Goal: Communication & Community: Ask a question

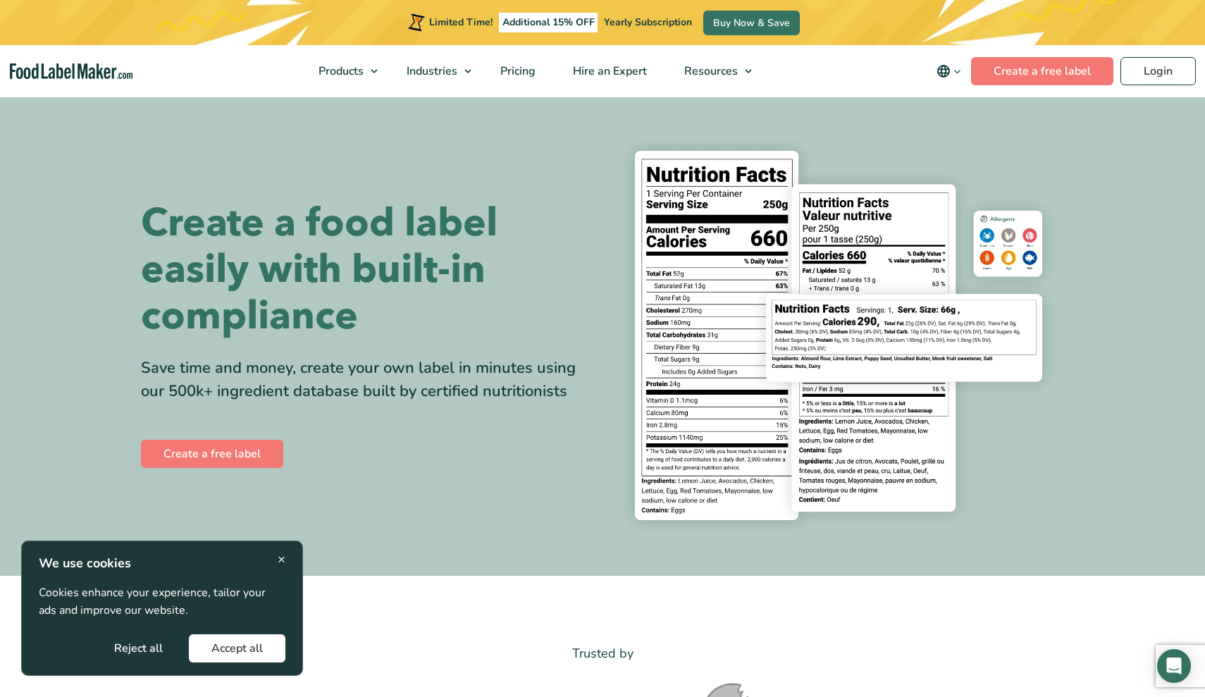
click at [283, 563] on span "×" at bounding box center [282, 559] width 8 height 19
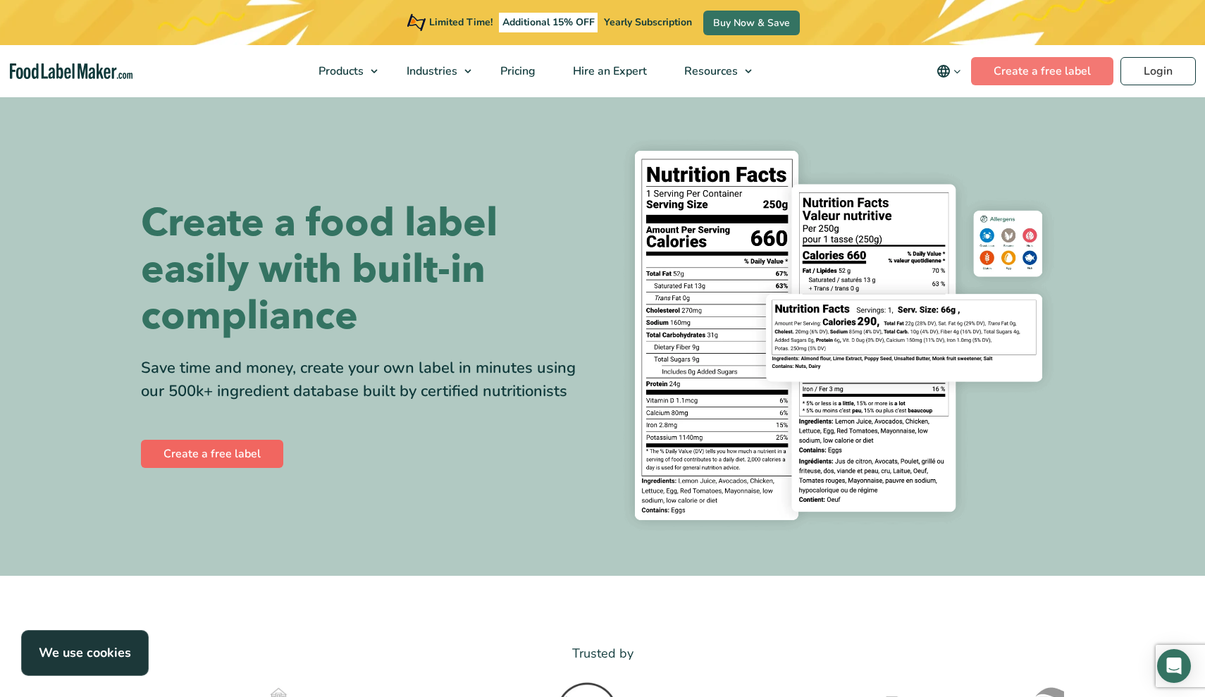
click at [252, 460] on link "Create a free label" at bounding box center [212, 454] width 142 height 28
click at [528, 70] on span "Pricing" at bounding box center [516, 71] width 41 height 16
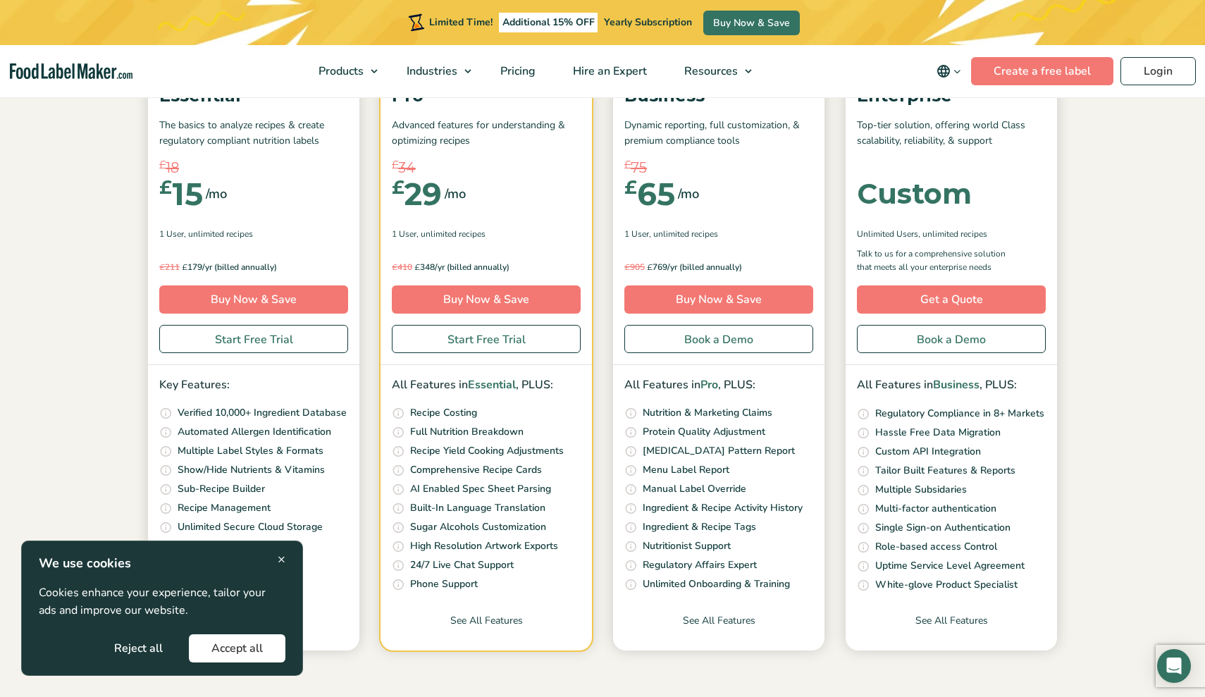
scroll to position [239, 0]
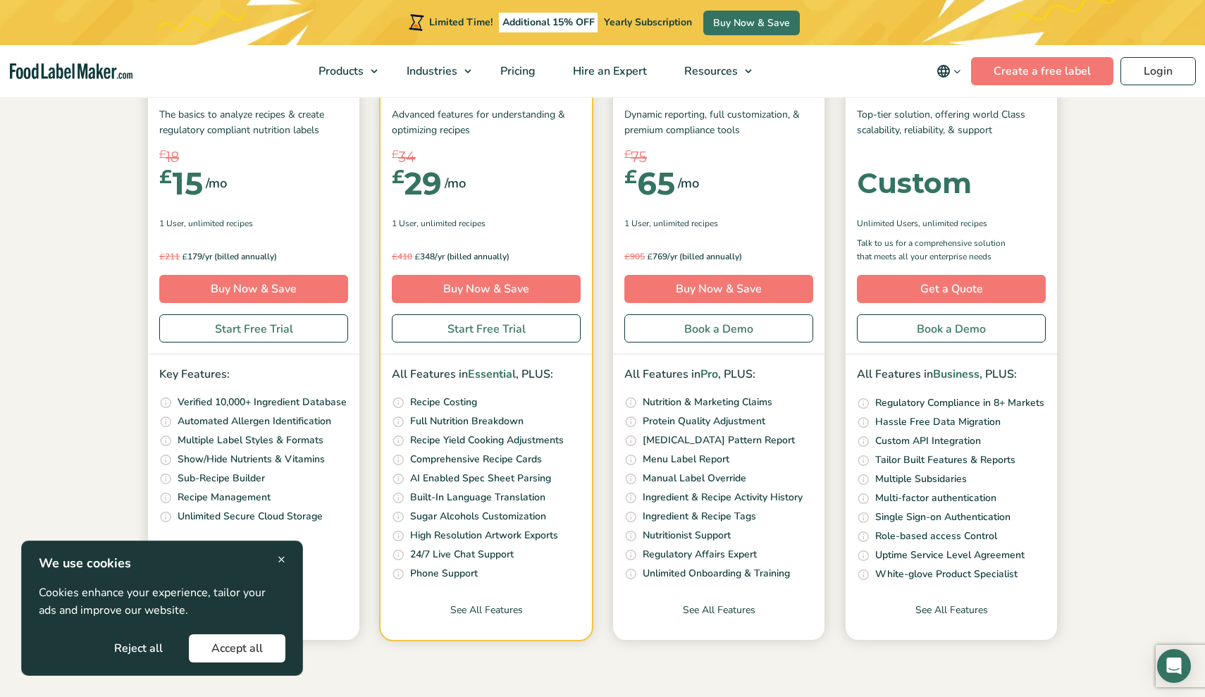
click at [253, 647] on button "Accept all" at bounding box center [237, 648] width 97 height 28
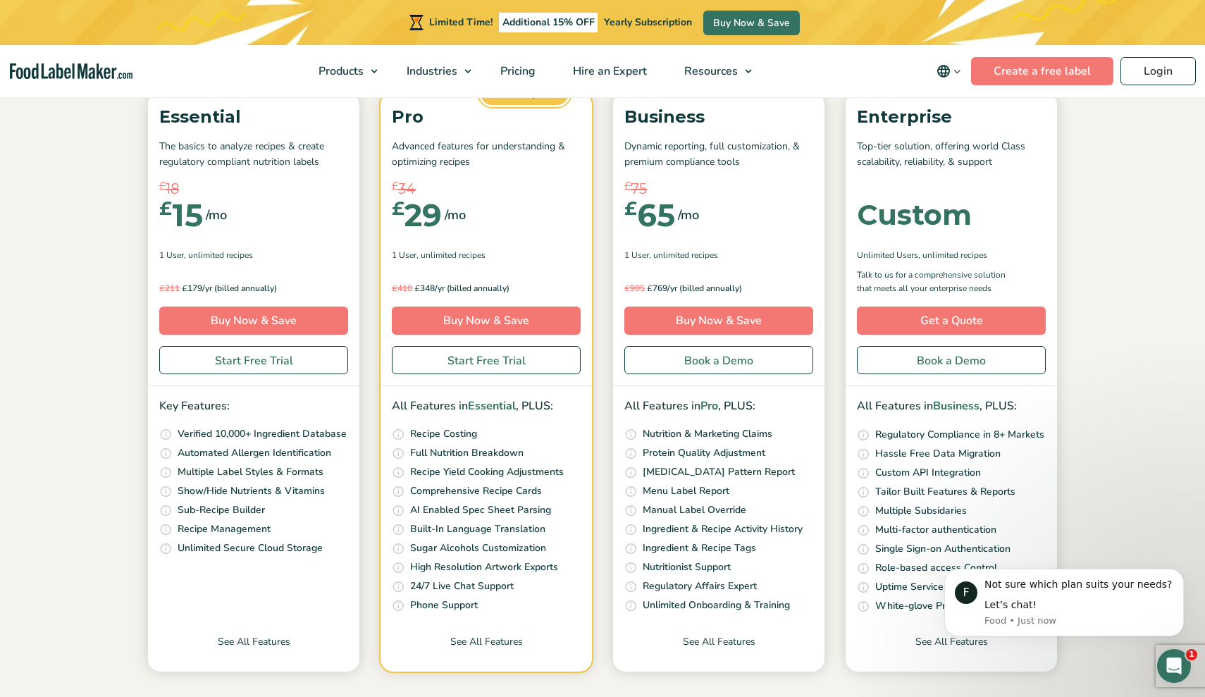
scroll to position [209, 0]
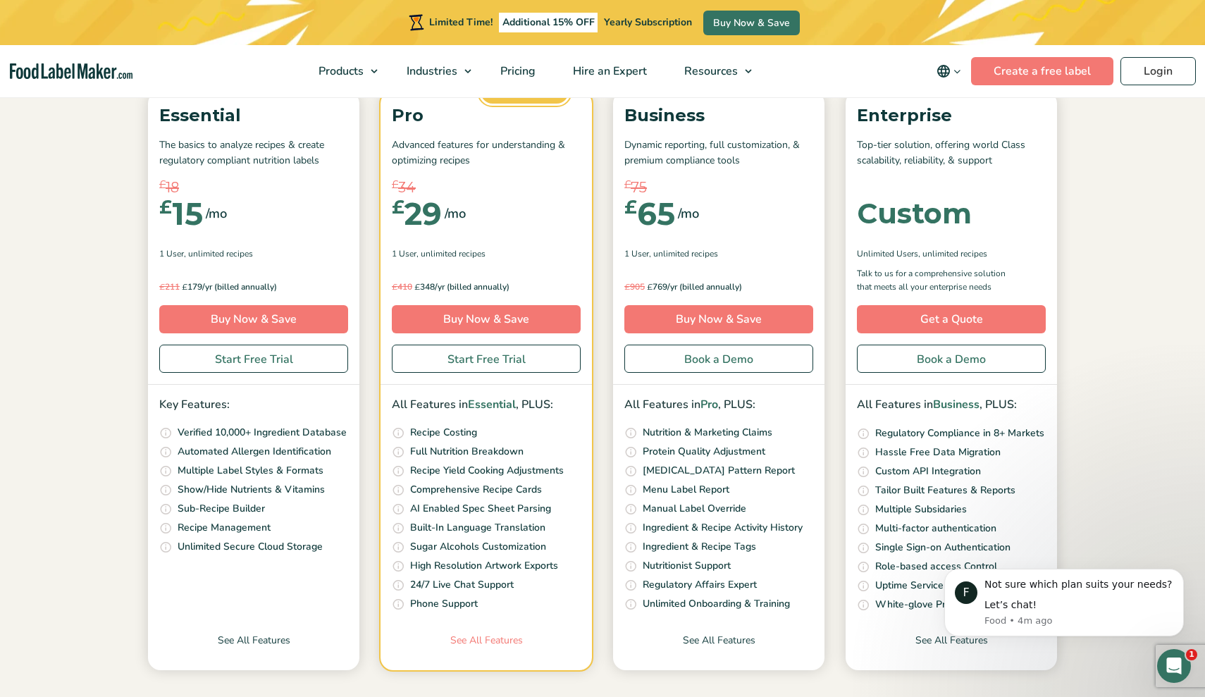
click at [488, 635] on link "See All Features" at bounding box center [486, 651] width 211 height 37
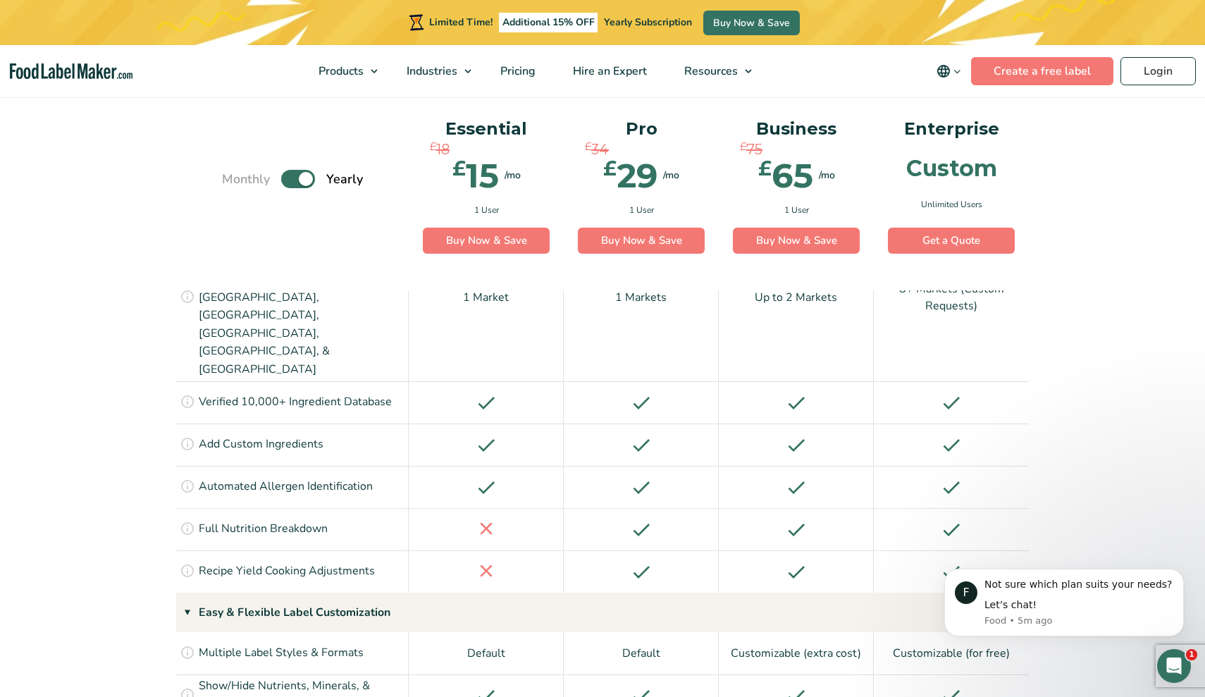
scroll to position [852, 0]
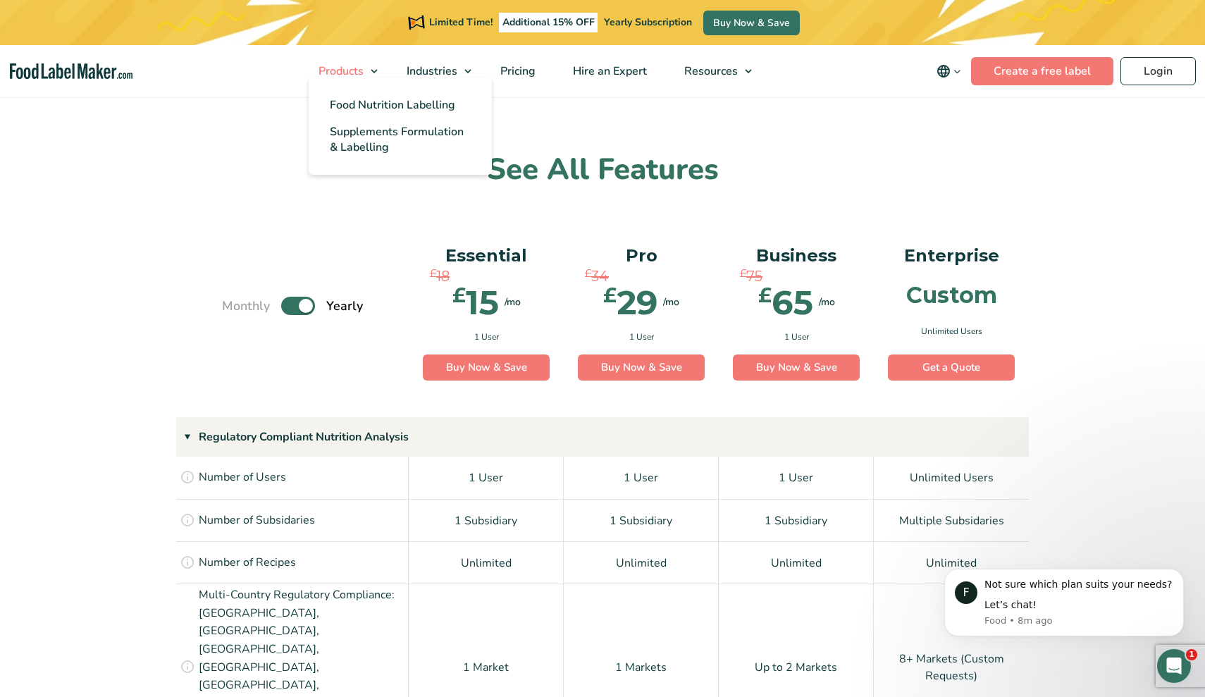
click at [375, 72] on link "Products" at bounding box center [342, 71] width 85 height 52
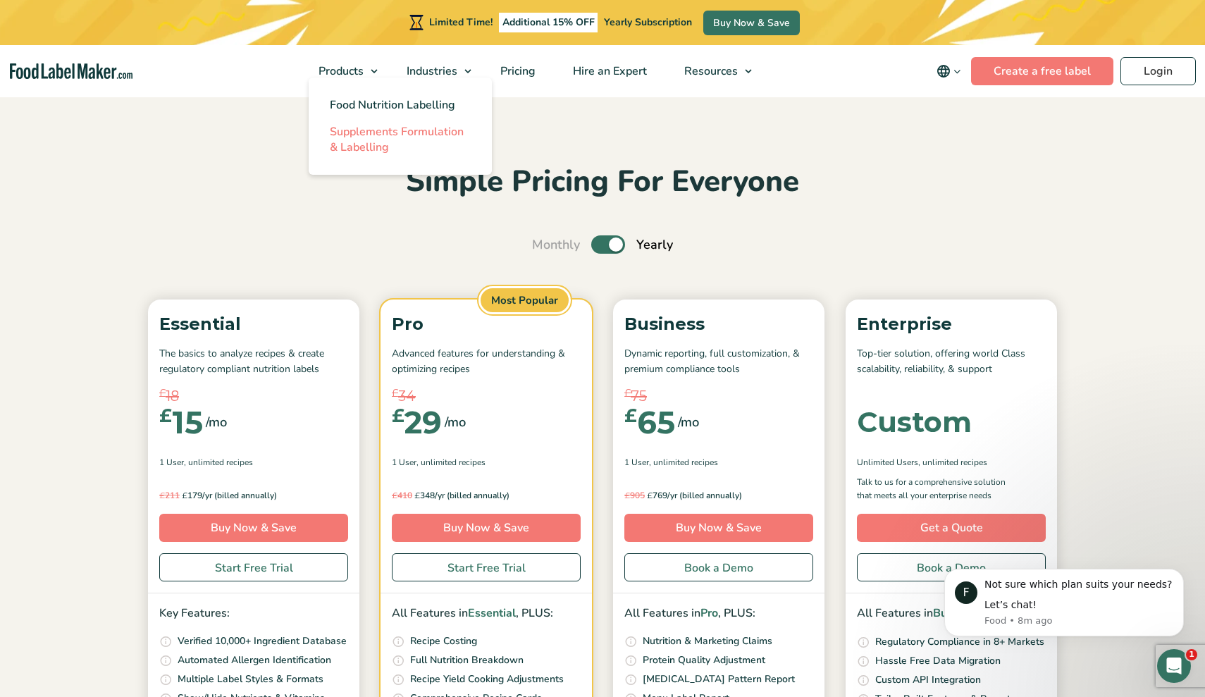
click at [374, 135] on span "Supplements Formulation & Labelling" at bounding box center [397, 139] width 134 height 31
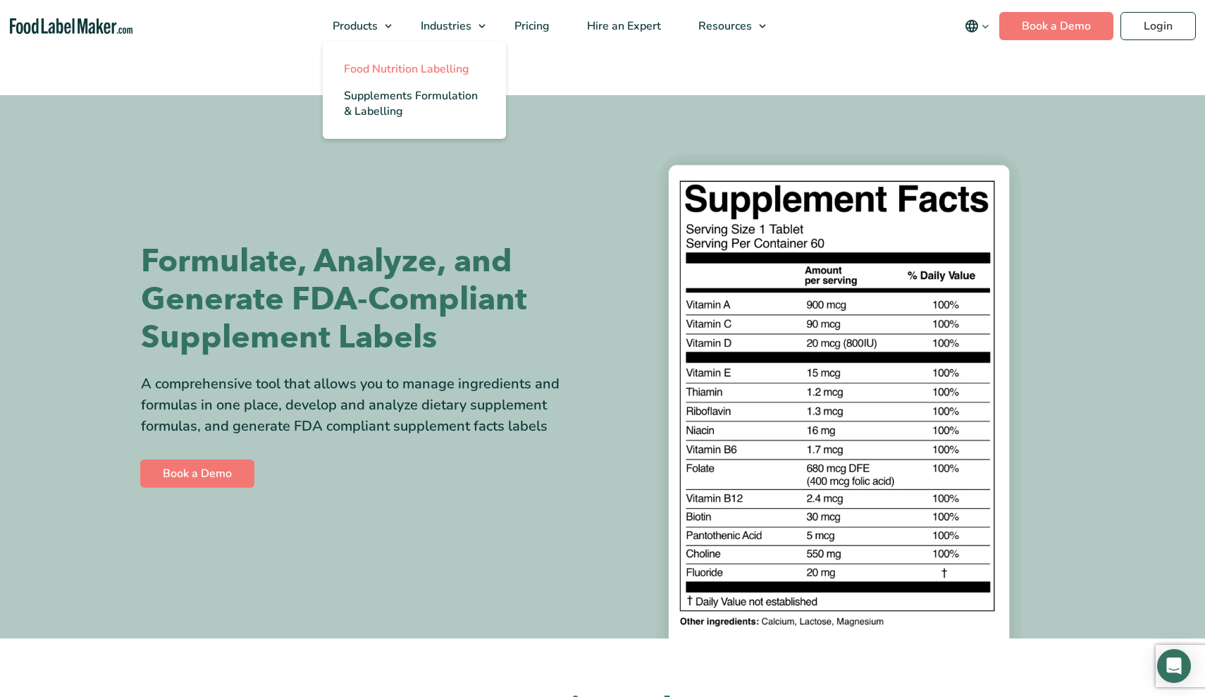
click at [417, 67] on span "Food Nutrition Labelling" at bounding box center [406, 69] width 125 height 16
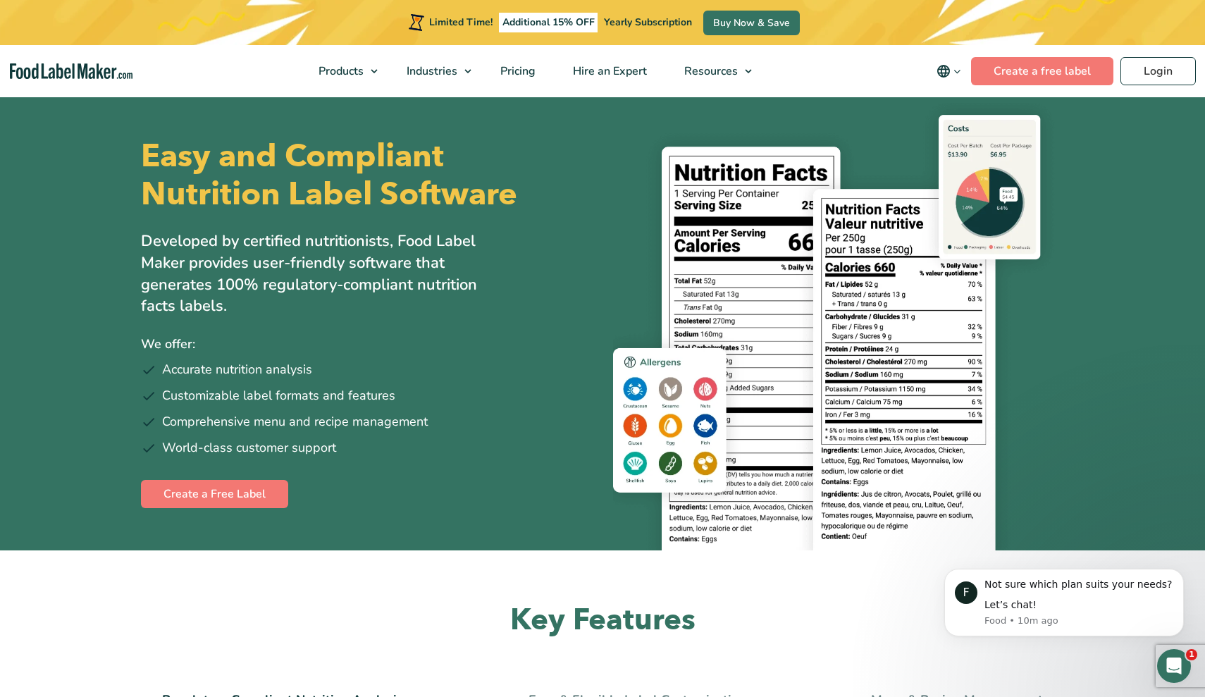
scroll to position [8, 0]
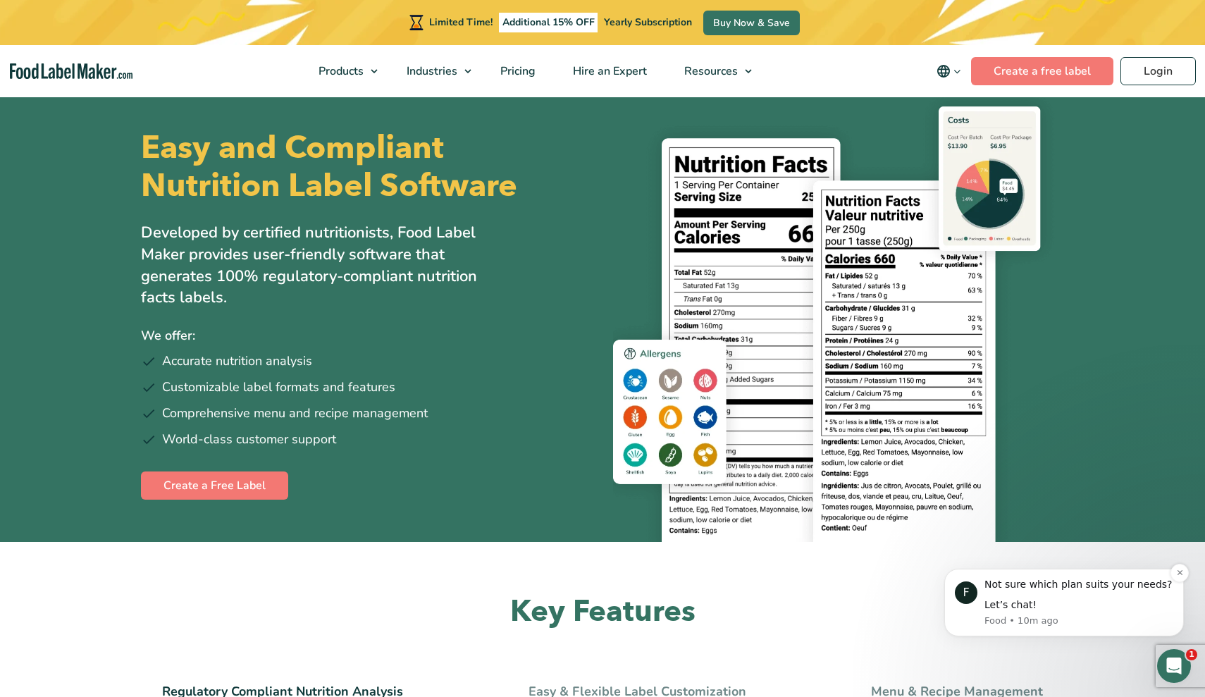
click at [996, 609] on div "Let’s chat!" at bounding box center [1079, 605] width 189 height 14
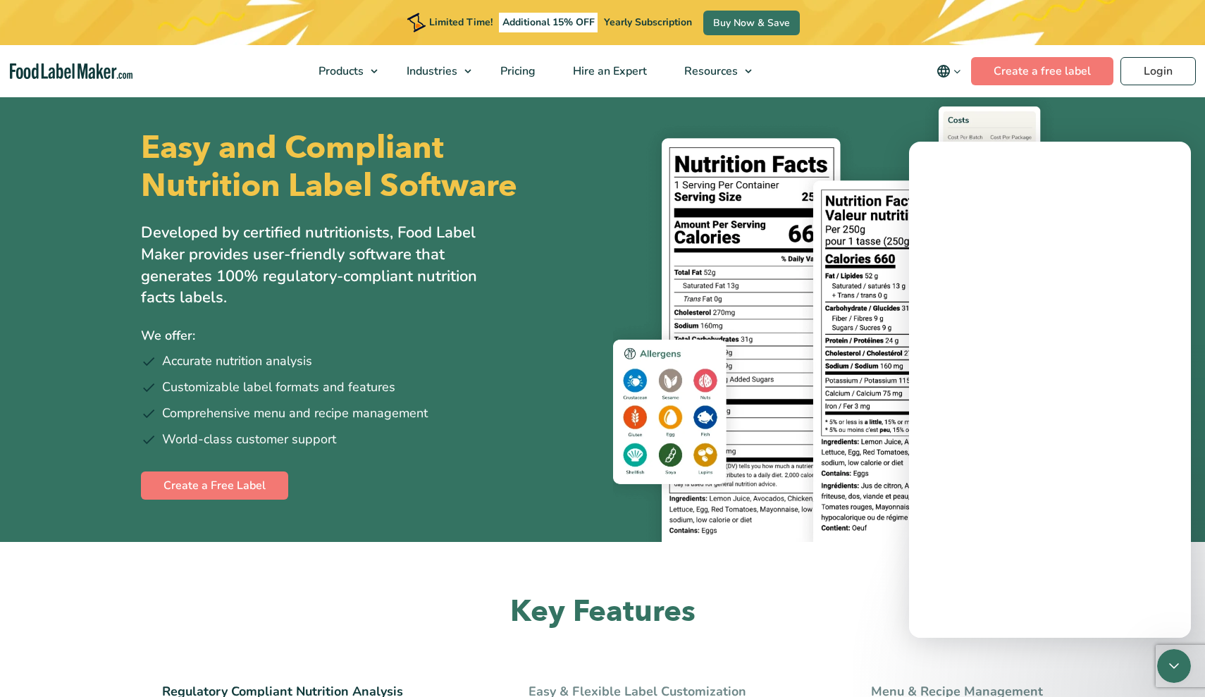
scroll to position [0, 0]
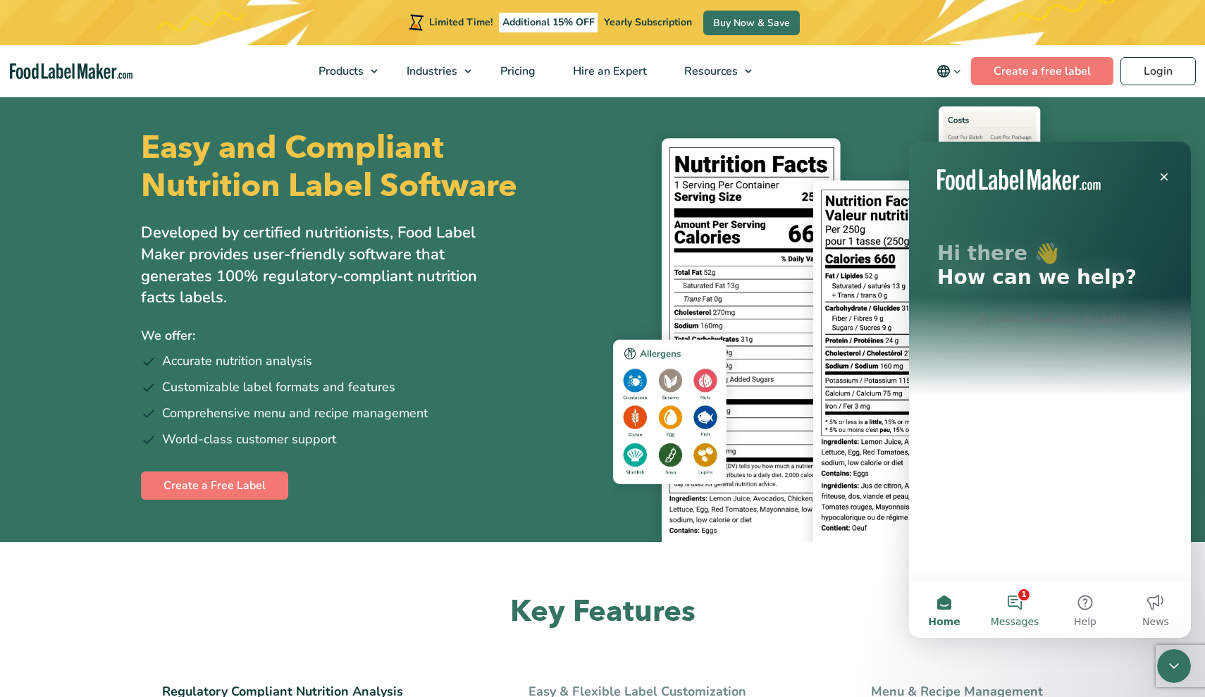
click at [1012, 609] on button "1 Messages" at bounding box center [1015, 610] width 70 height 56
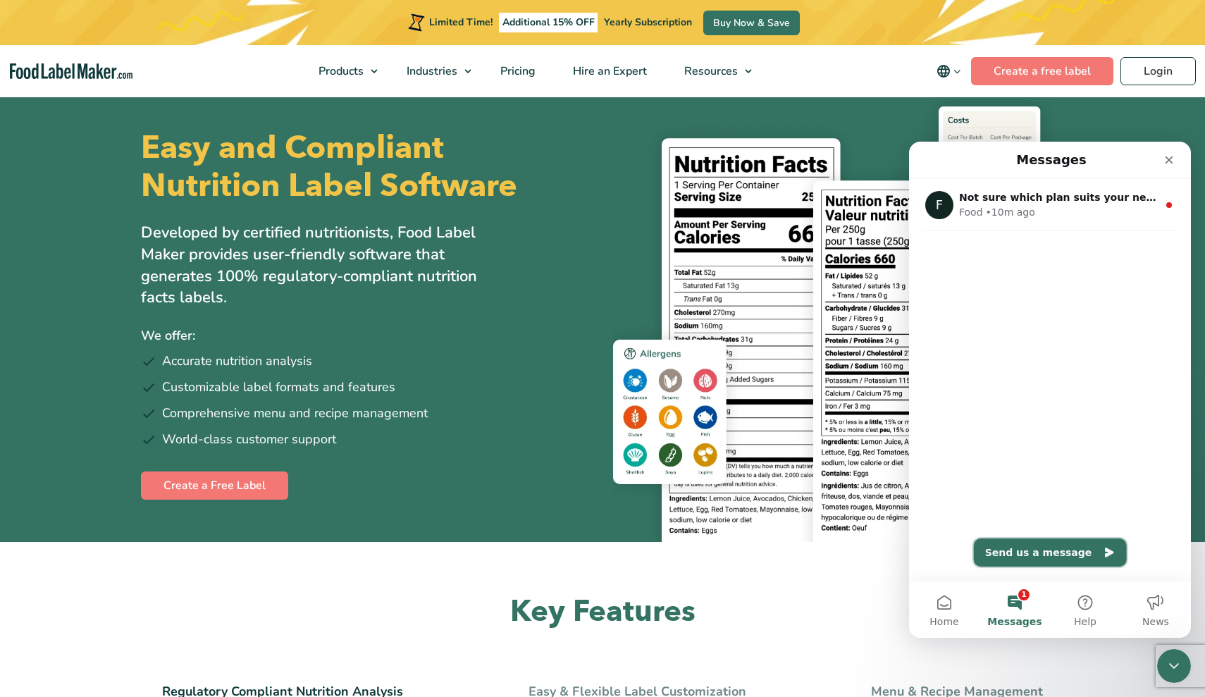
click at [1016, 556] on button "Send us a message" at bounding box center [1050, 553] width 153 height 28
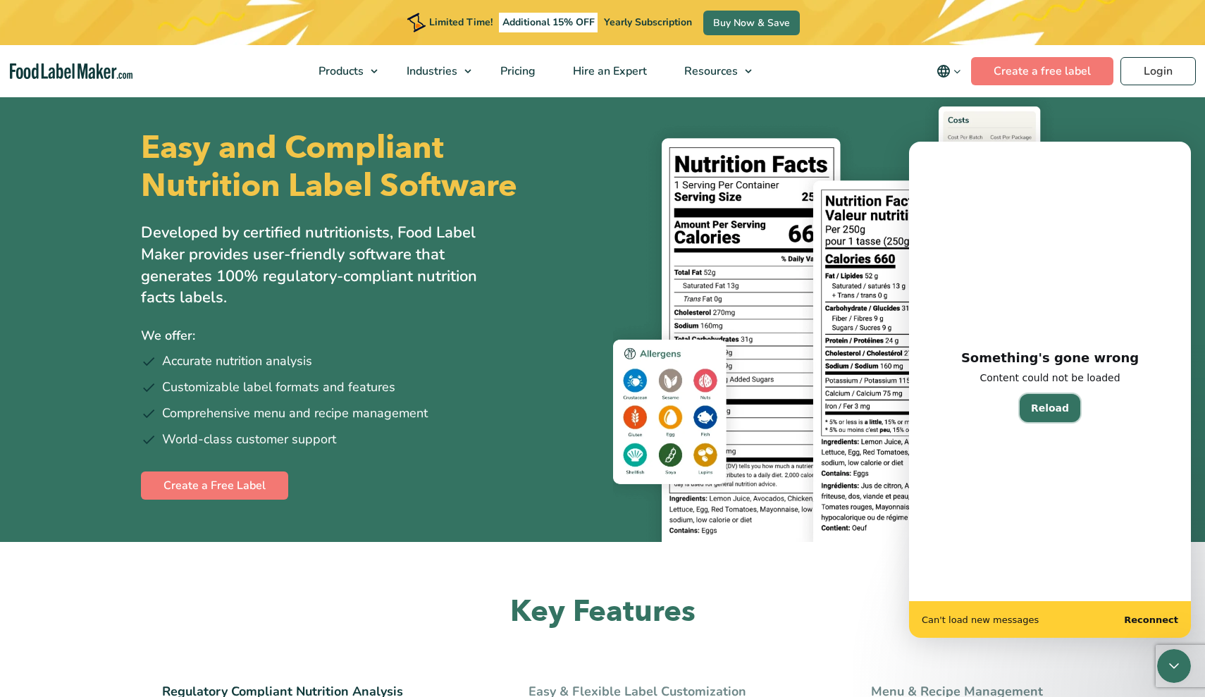
click at [1060, 402] on button "Reload" at bounding box center [1050, 408] width 61 height 28
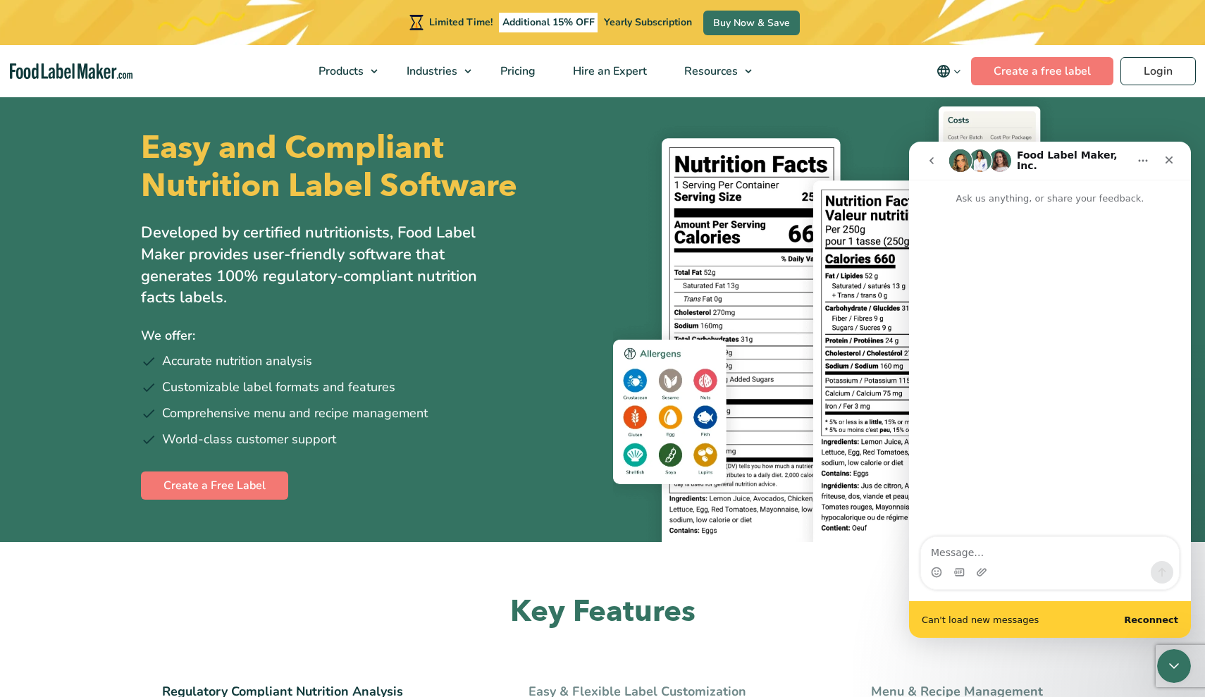
click at [986, 547] on textarea "Message…" at bounding box center [1050, 549] width 258 height 24
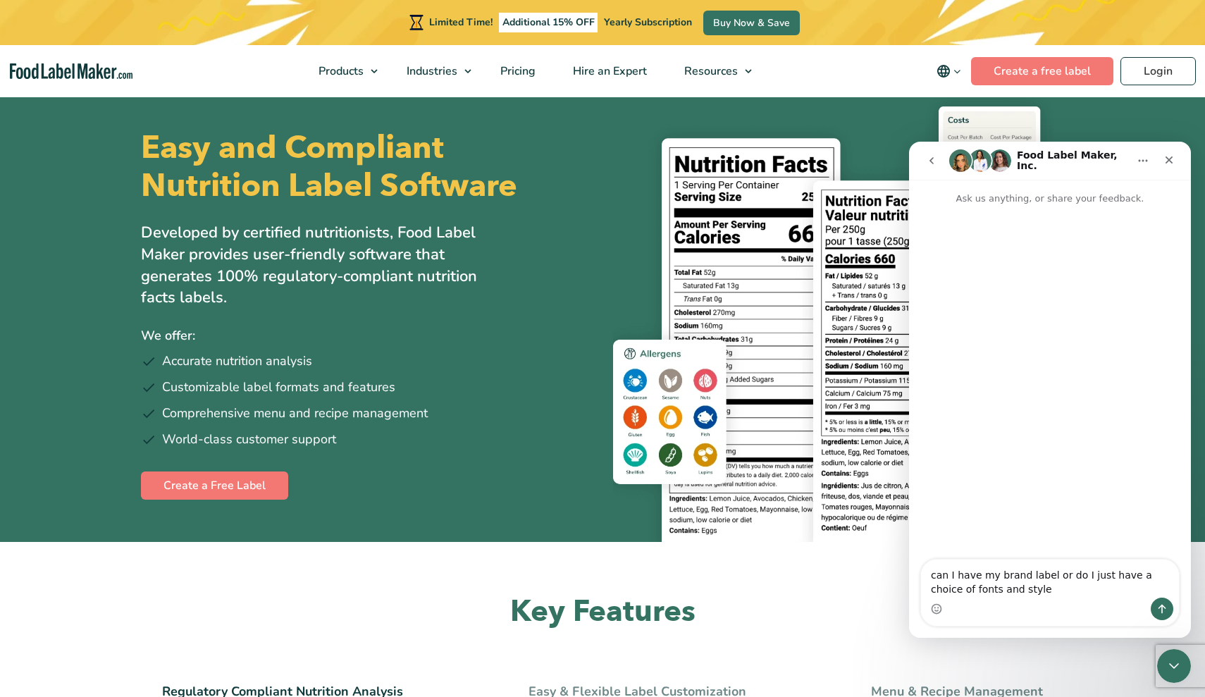
type textarea "can I have my brand label or do I just have a choice of fonts and styles"
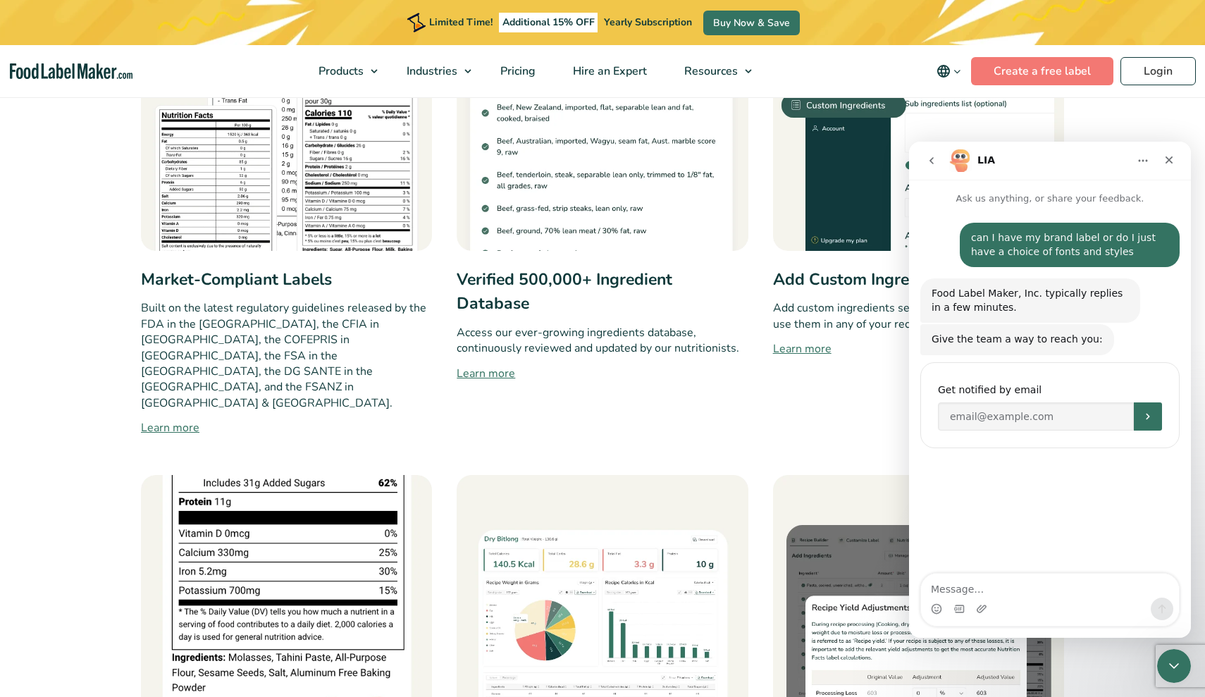
scroll to position [792, 0]
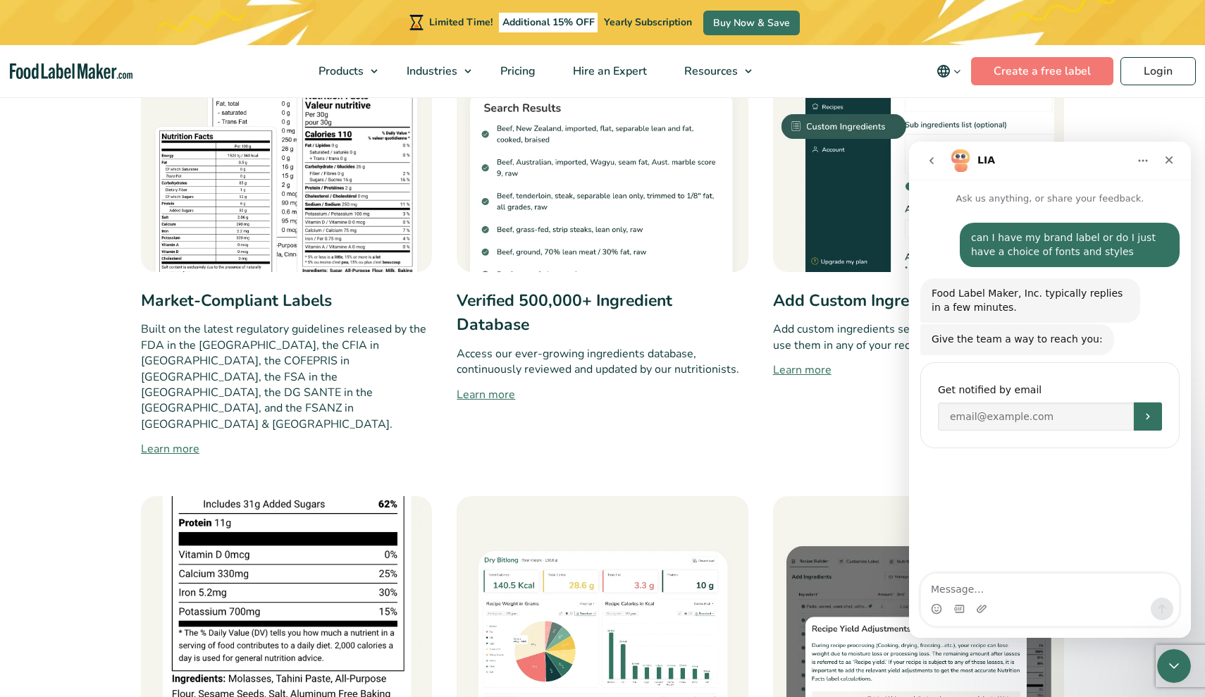
click at [276, 230] on img at bounding box center [286, 126] width 291 height 291
click at [946, 584] on textarea "Message…" at bounding box center [1050, 586] width 258 height 24
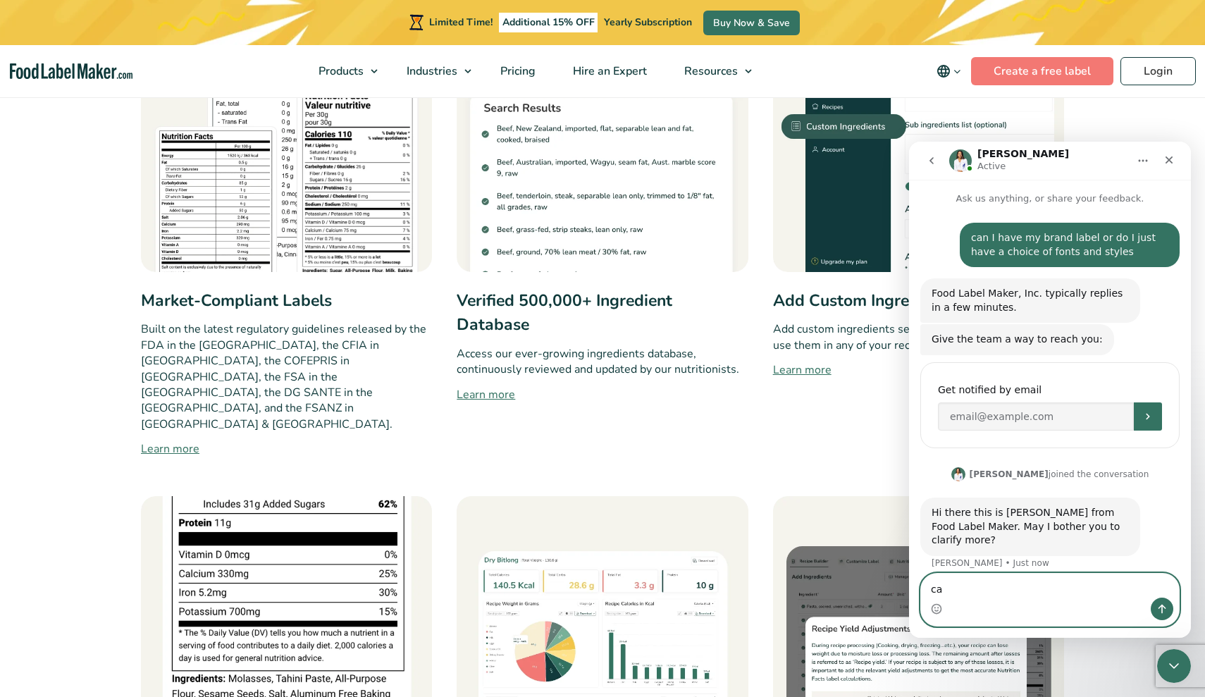
type textarea "c"
type textarea "hi yes"
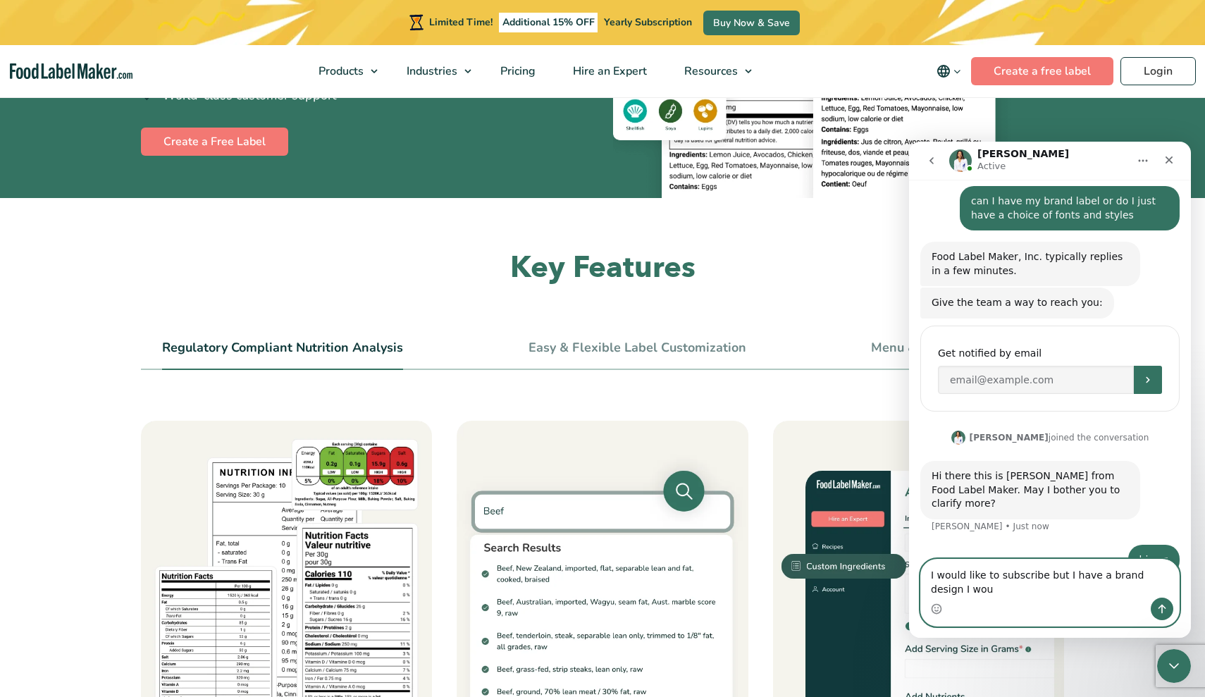
scroll to position [51, 0]
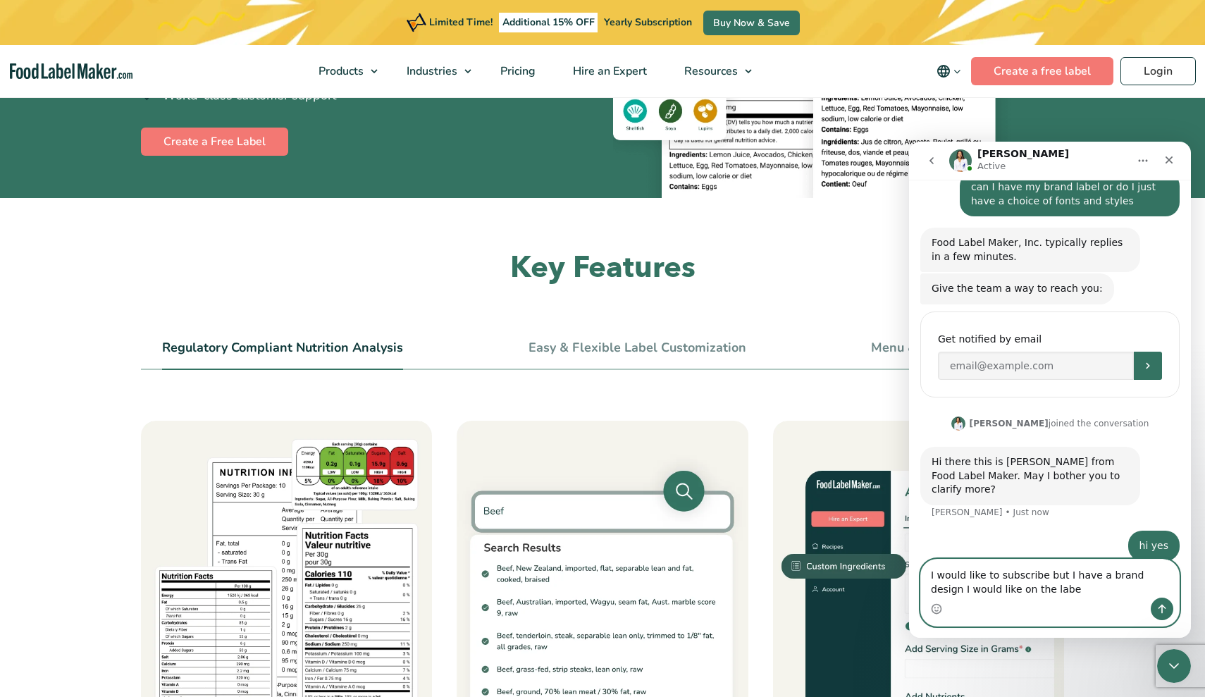
type textarea "I would like to subscribe but I have a brand design I would like on the label"
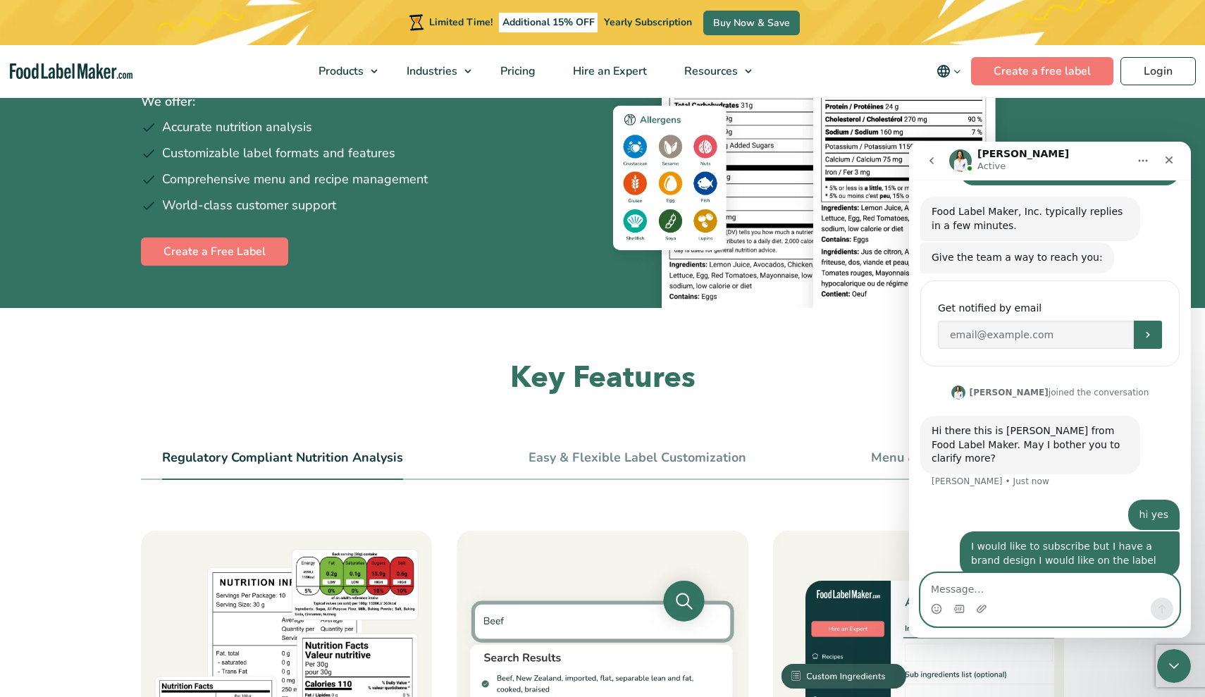
scroll to position [133, 0]
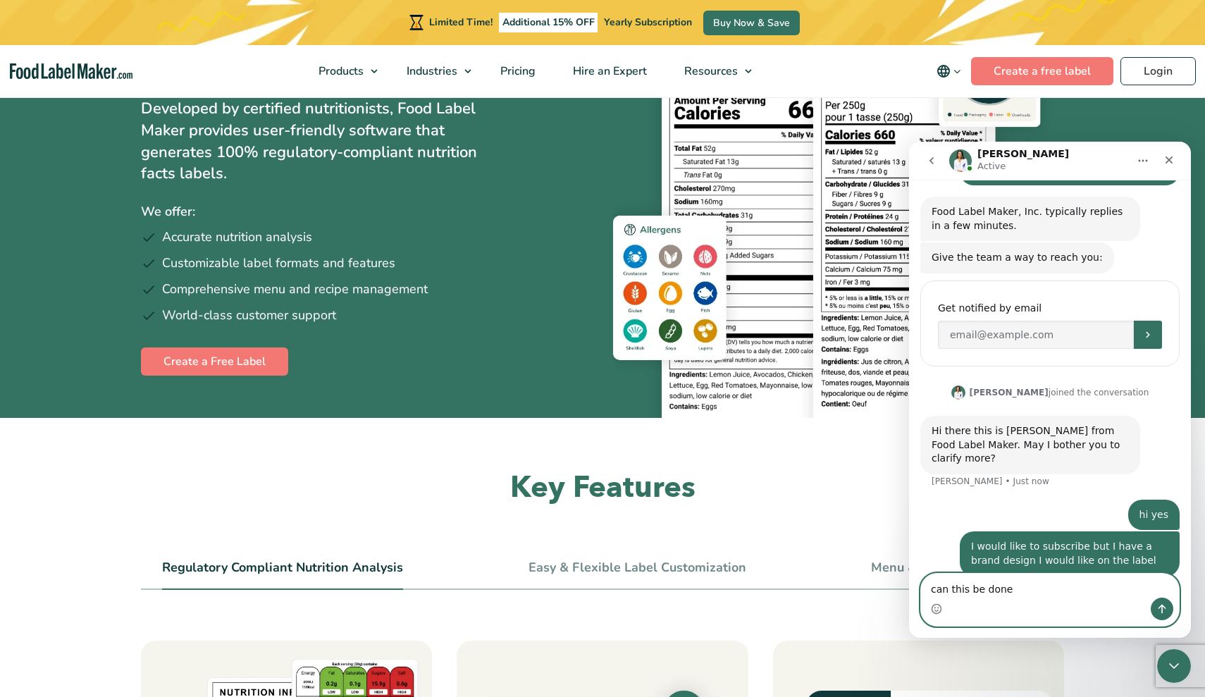
type textarea "can this be done?"
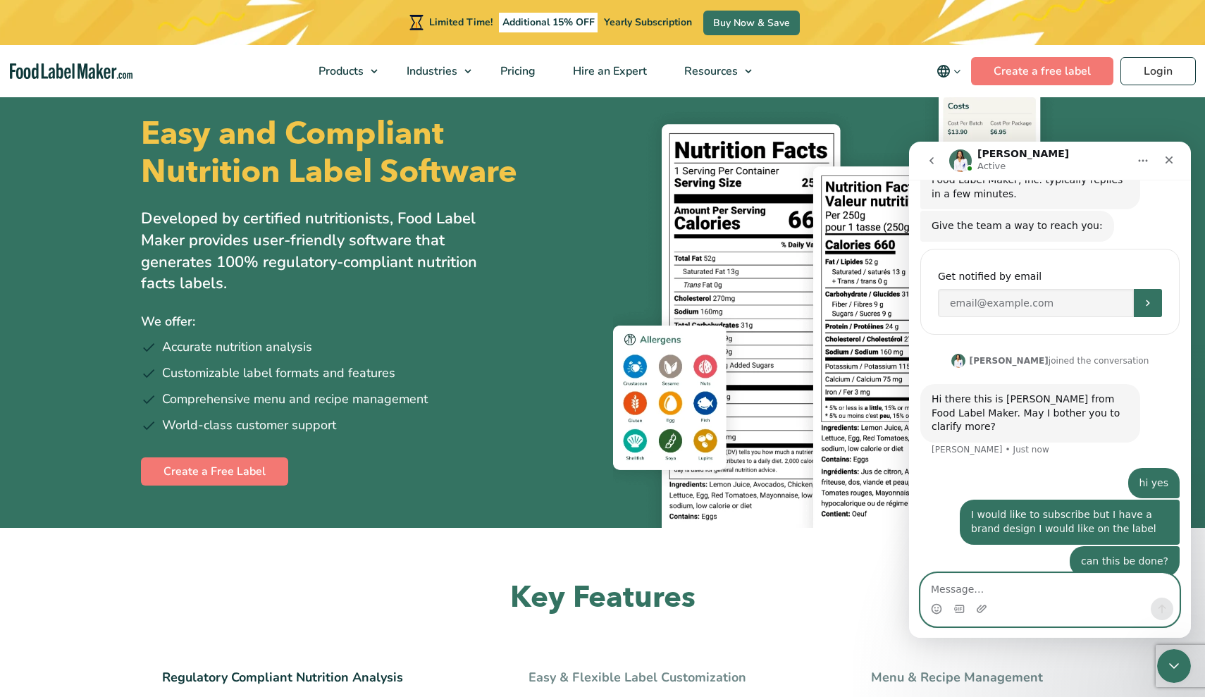
scroll to position [0, 0]
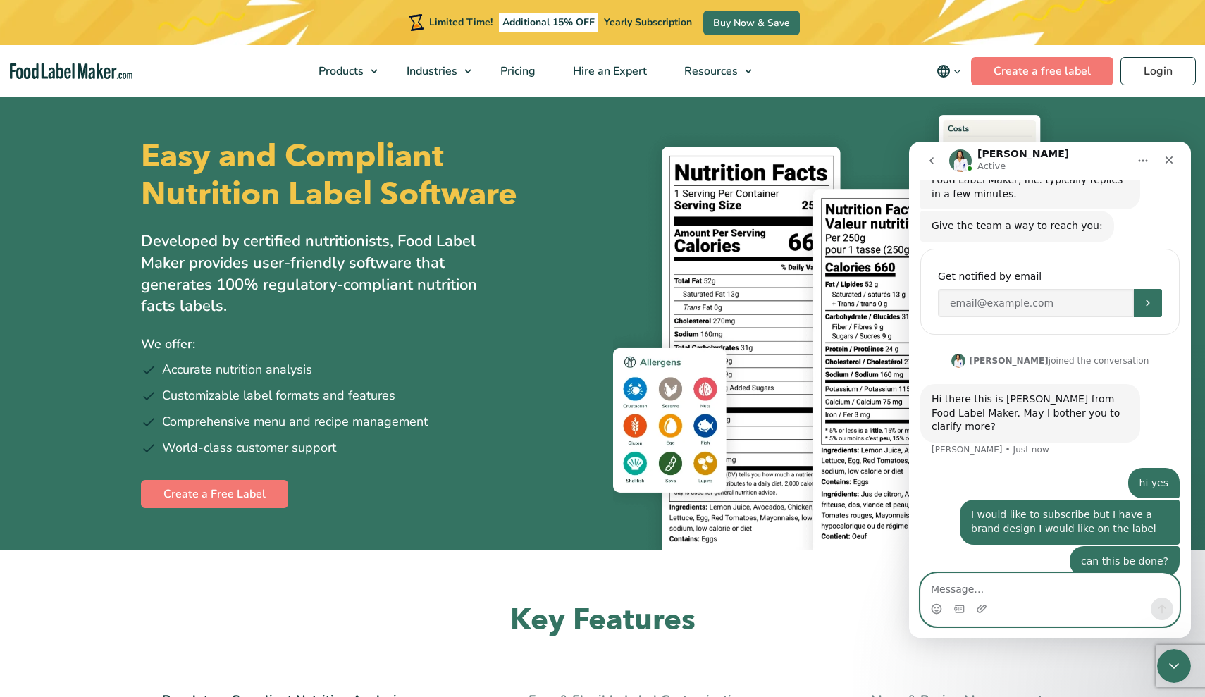
type textarea "n"
type textarea "basically not just basic font and style for branding"
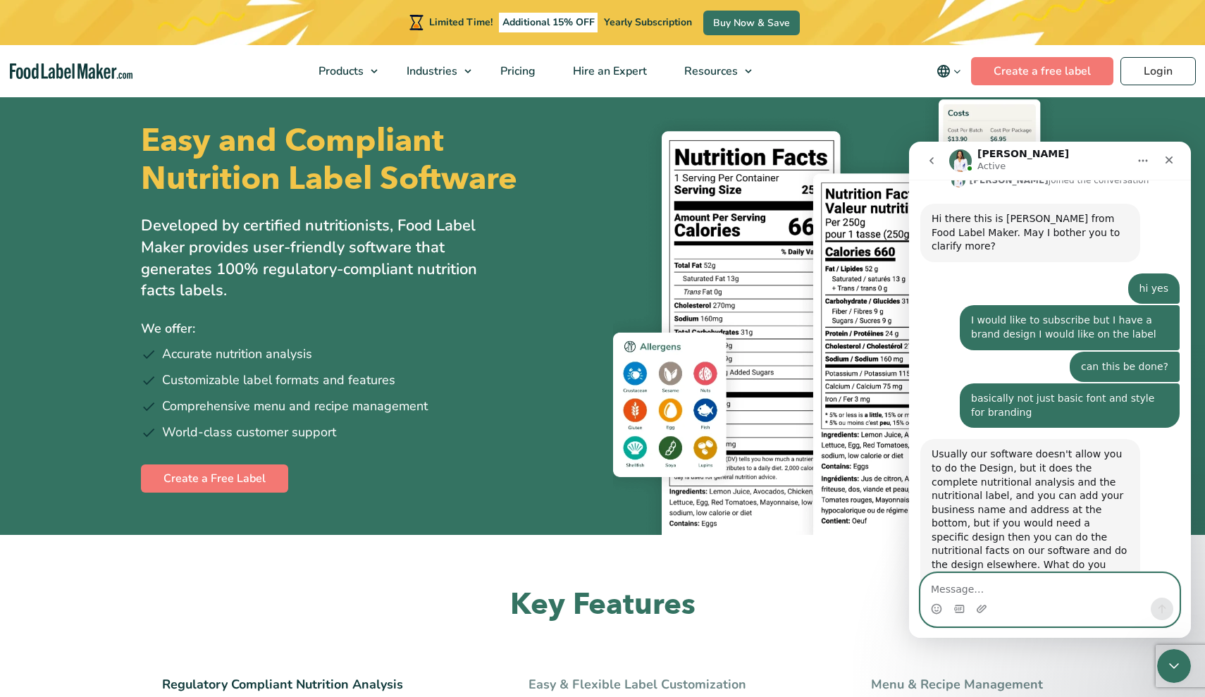
scroll to position [22, 1]
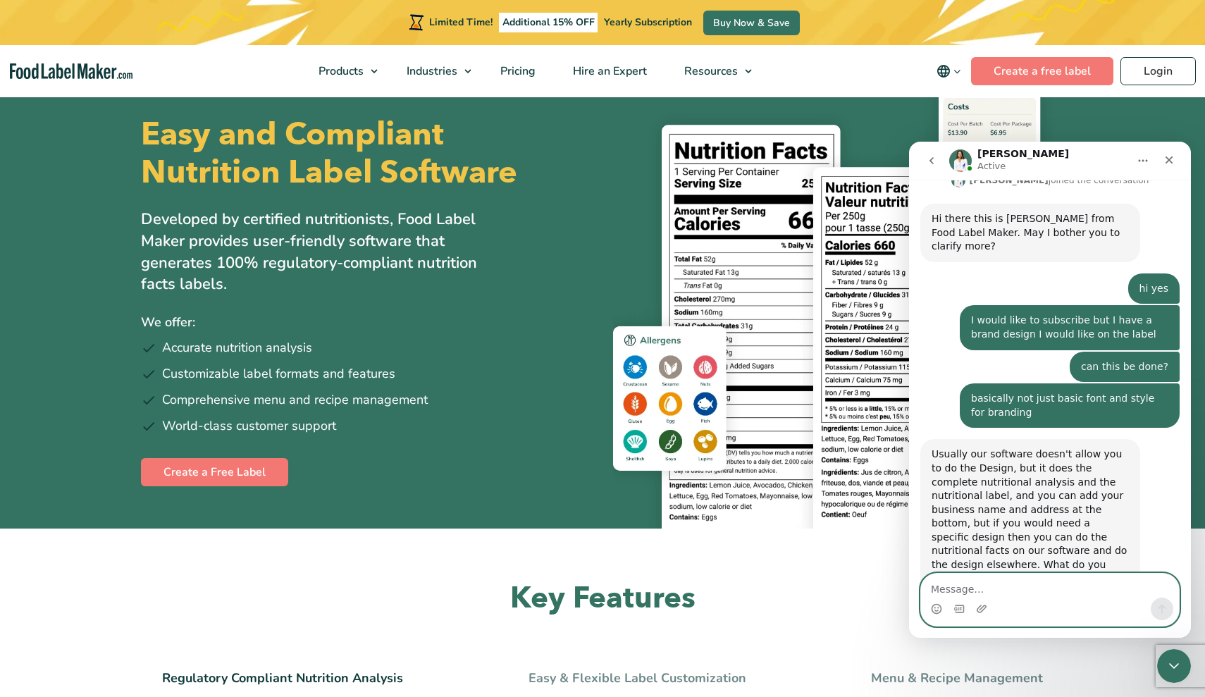
click at [1076, 578] on textarea "Message…" at bounding box center [1050, 586] width 258 height 24
type textarea "ah ok"
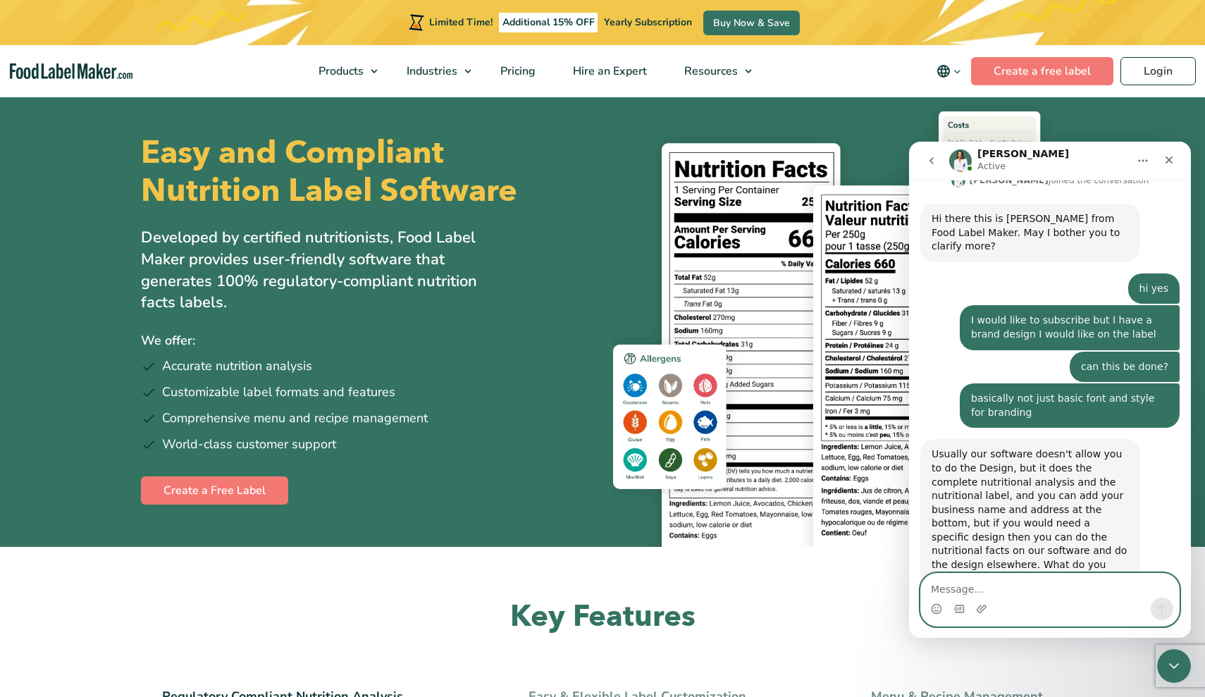
scroll to position [336, 0]
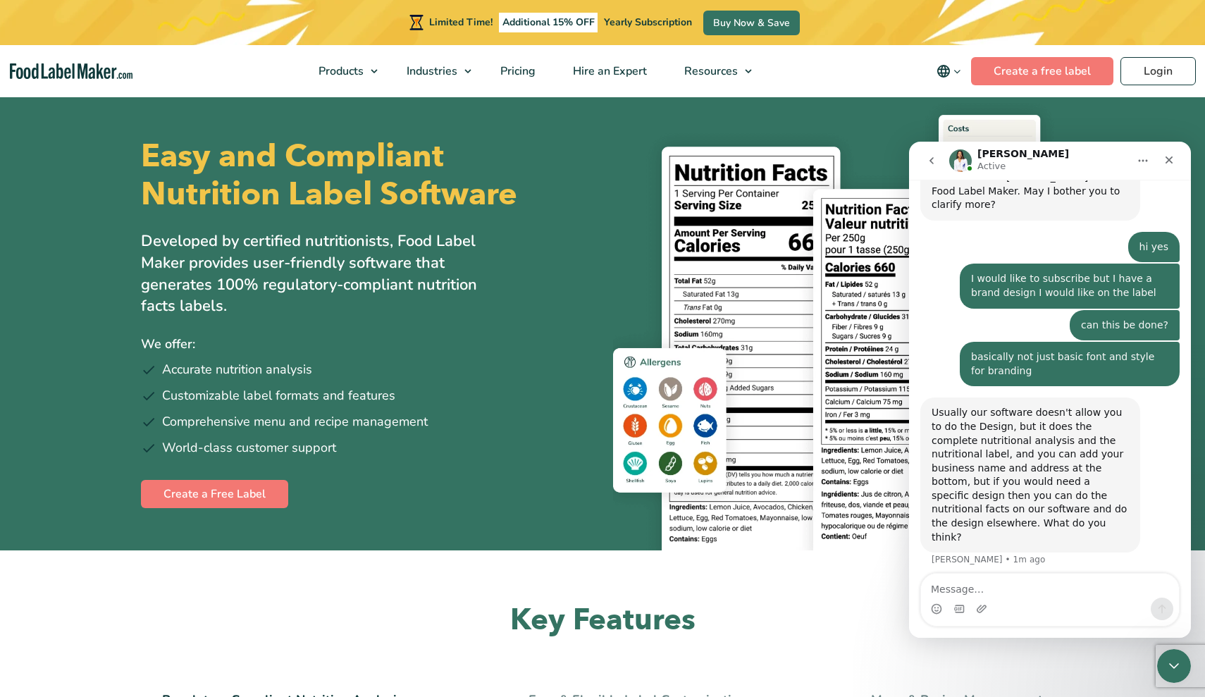
click at [932, 163] on icon "go back" at bounding box center [931, 160] width 11 height 11
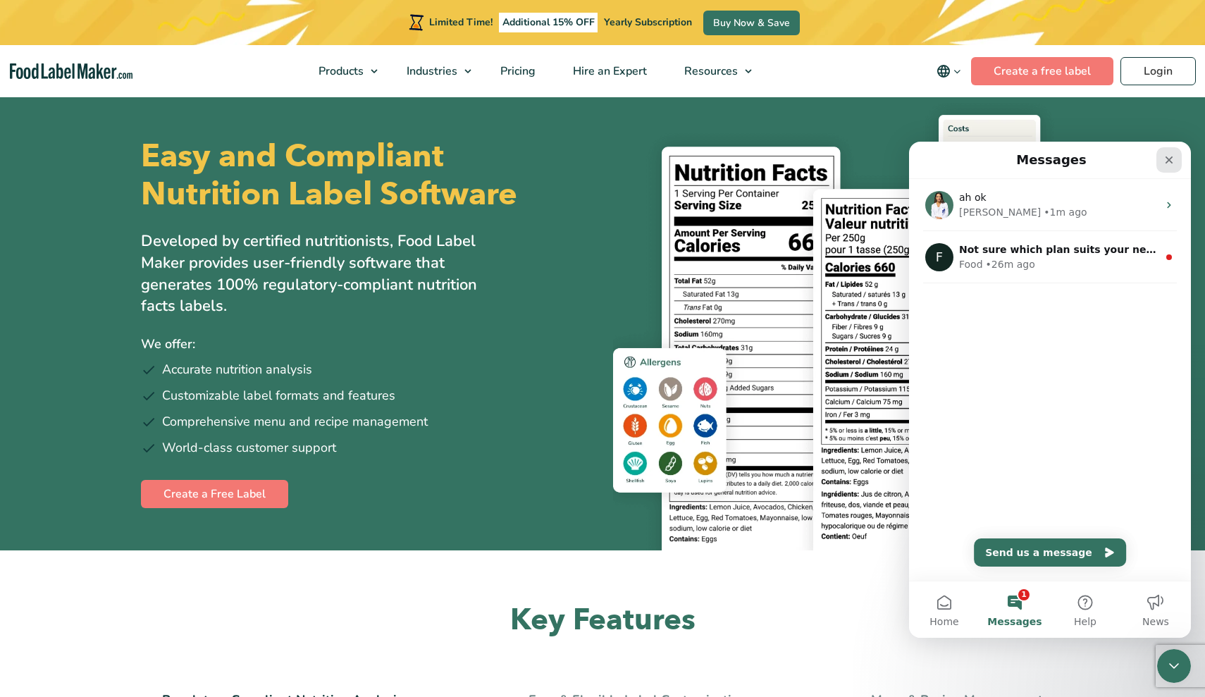
click at [1174, 160] on icon "Close" at bounding box center [1169, 159] width 11 height 11
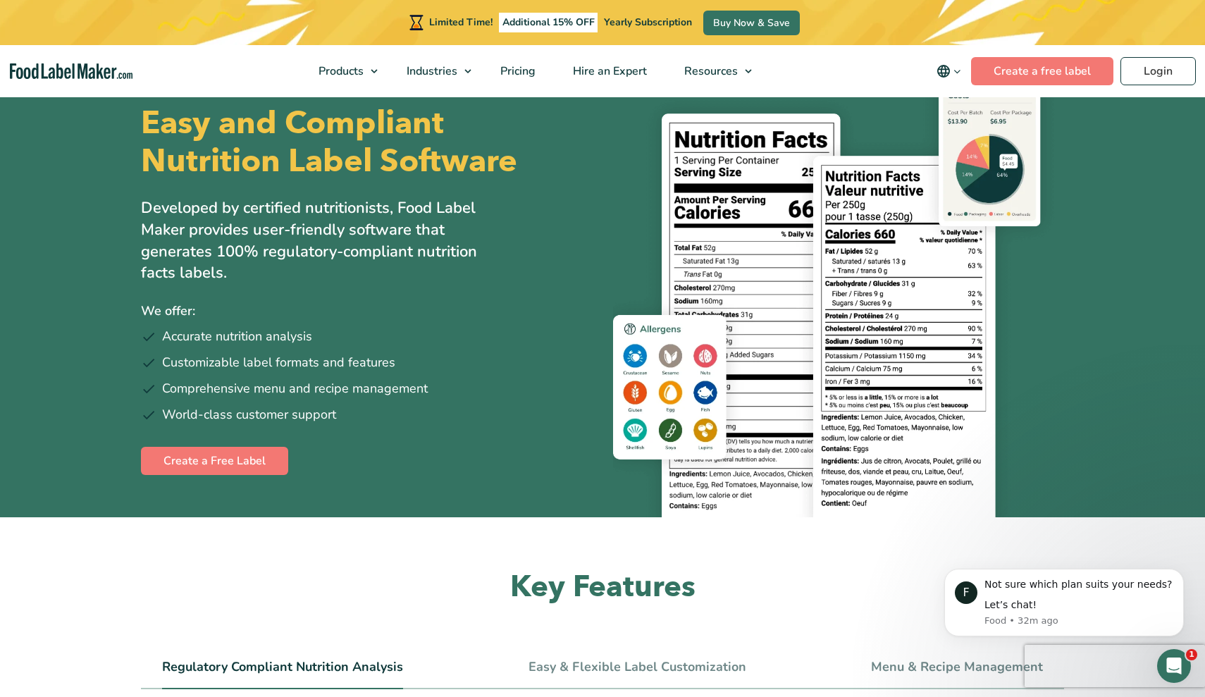
scroll to position [23, 0]
